Goal: Find specific page/section: Find specific page/section

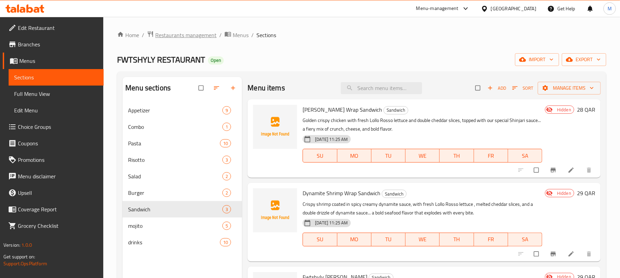
click at [201, 39] on span "Restaurants management" at bounding box center [185, 35] width 61 height 8
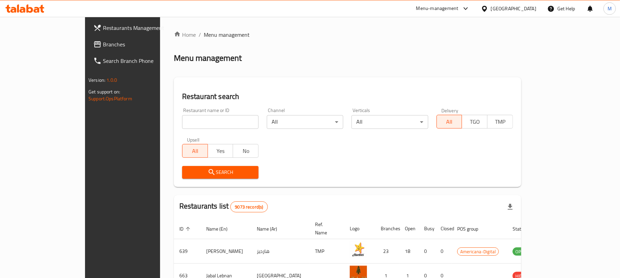
click at [526, 9] on div "[GEOGRAPHIC_DATA]" at bounding box center [513, 9] width 45 height 8
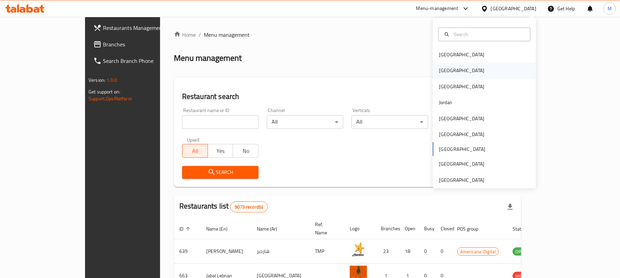
click at [465, 69] on div "[GEOGRAPHIC_DATA]" at bounding box center [483, 71] width 103 height 16
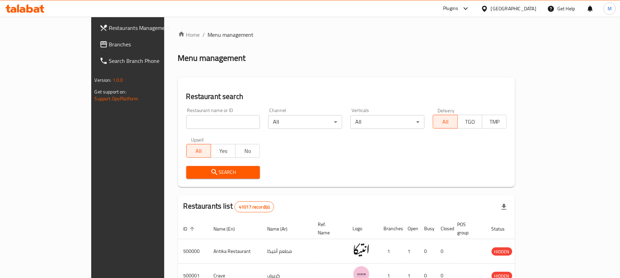
click at [186, 122] on input "search" at bounding box center [223, 122] width 74 height 14
paste input "[PERSON_NAME]"
type input "[PERSON_NAME]"
click button "Search" at bounding box center [223, 172] width 74 height 13
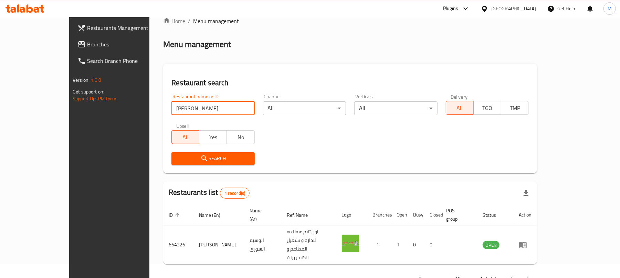
scroll to position [15, 0]
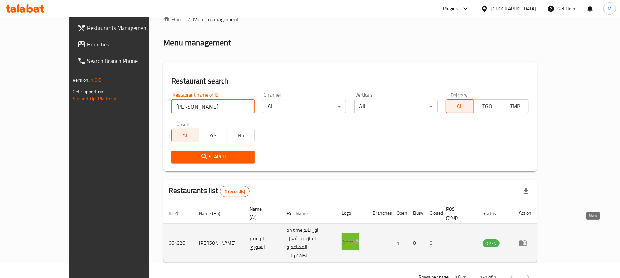
click at [526, 241] on icon "enhanced table" at bounding box center [523, 244] width 8 height 6
